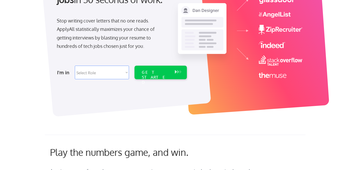
scroll to position [65, 0]
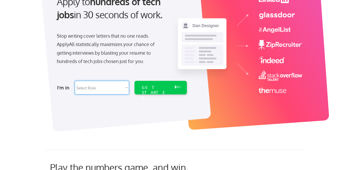
click at [110, 86] on select "Select Role Software Engineering Product Management Customer Success Sales UI/U…" at bounding box center [102, 88] width 54 height 14
click at [108, 105] on div at bounding box center [125, 49] width 171 height 165
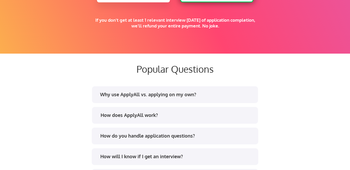
scroll to position [940, 0]
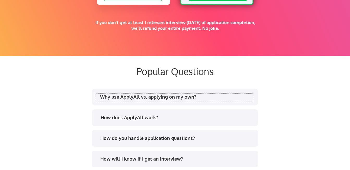
click at [174, 98] on div "Why use ApplyAll vs. applying on my own?" at bounding box center [176, 96] width 153 height 7
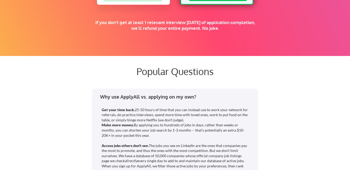
click at [174, 98] on div "Why use ApplyAll vs. applying on my own?" at bounding box center [176, 96] width 153 height 7
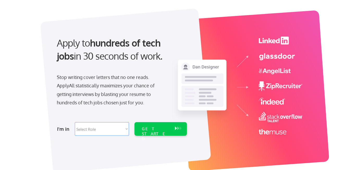
scroll to position [26, 0]
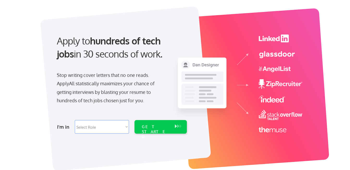
click at [118, 131] on select "Select Role Software Engineering Product Management Customer Success Sales UI/U…" at bounding box center [102, 127] width 54 height 14
select select ""hr_recruiting""
click at [75, 120] on select "Select Role Software Engineering Product Management Customer Success Sales UI/U…" at bounding box center [102, 127] width 54 height 14
select select ""hr_recruiting""
click at [159, 127] on div "GET STARTED" at bounding box center [156, 131] width 28 height 15
